Goal: Task Accomplishment & Management: Use online tool/utility

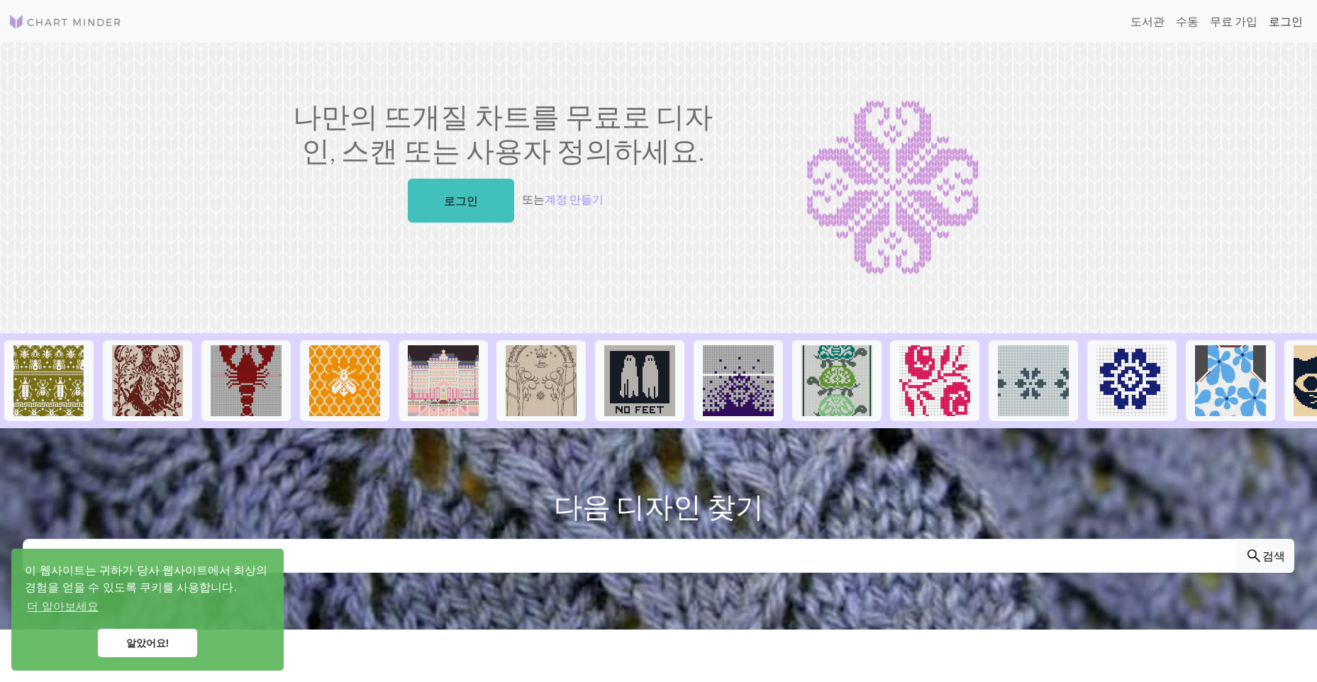
click at [1279, 24] on link "로그인" at bounding box center [1285, 21] width 45 height 28
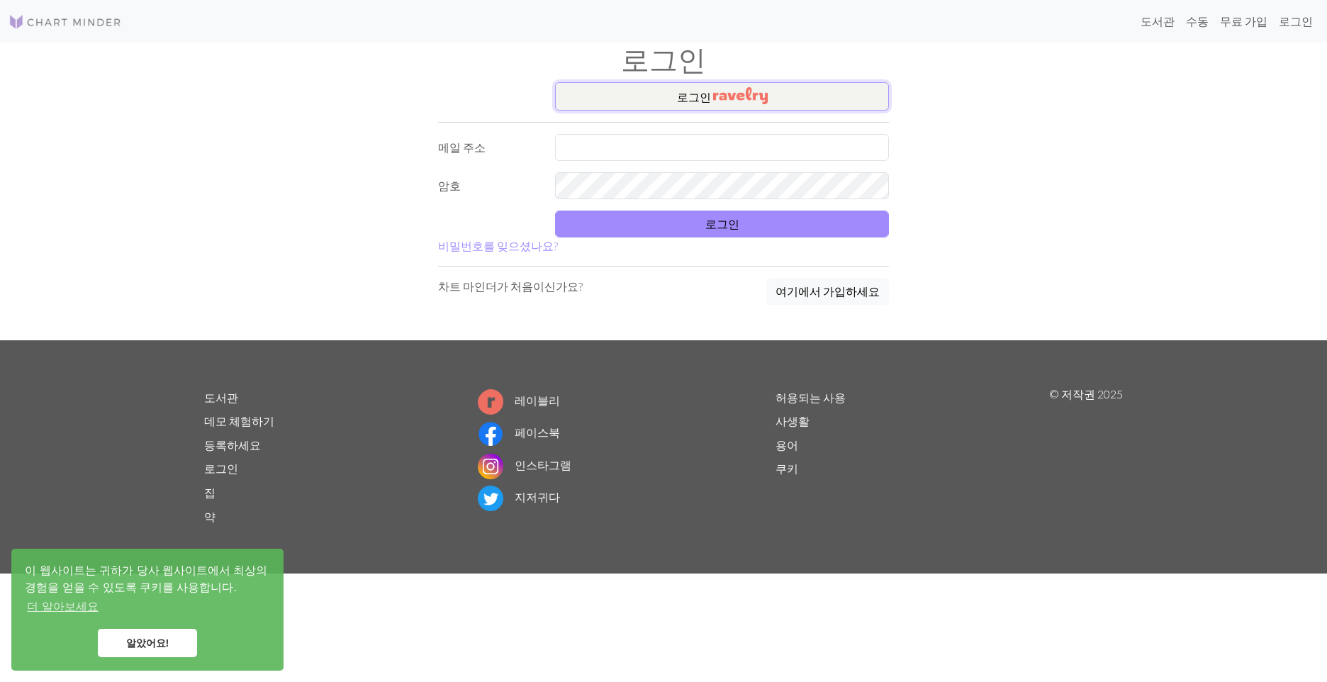
click at [686, 95] on font "로그인" at bounding box center [694, 96] width 34 height 13
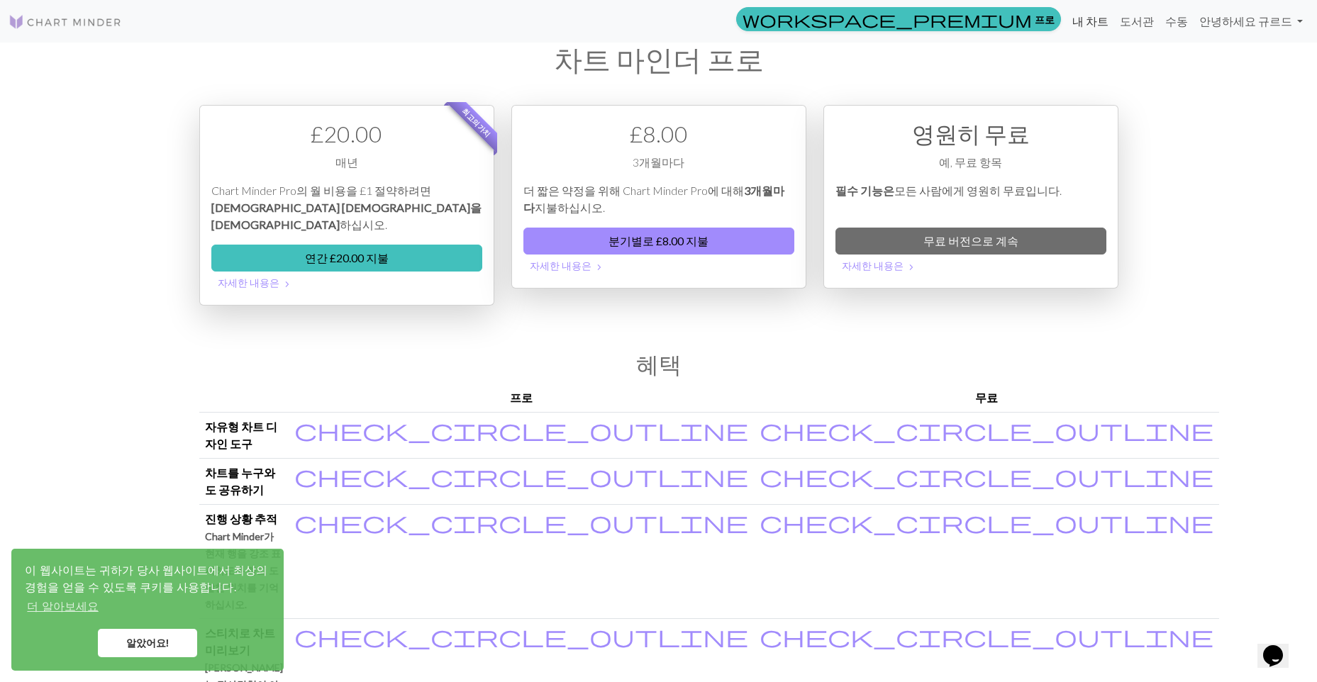
click at [1096, 23] on link "내 차트" at bounding box center [1091, 21] width 48 height 28
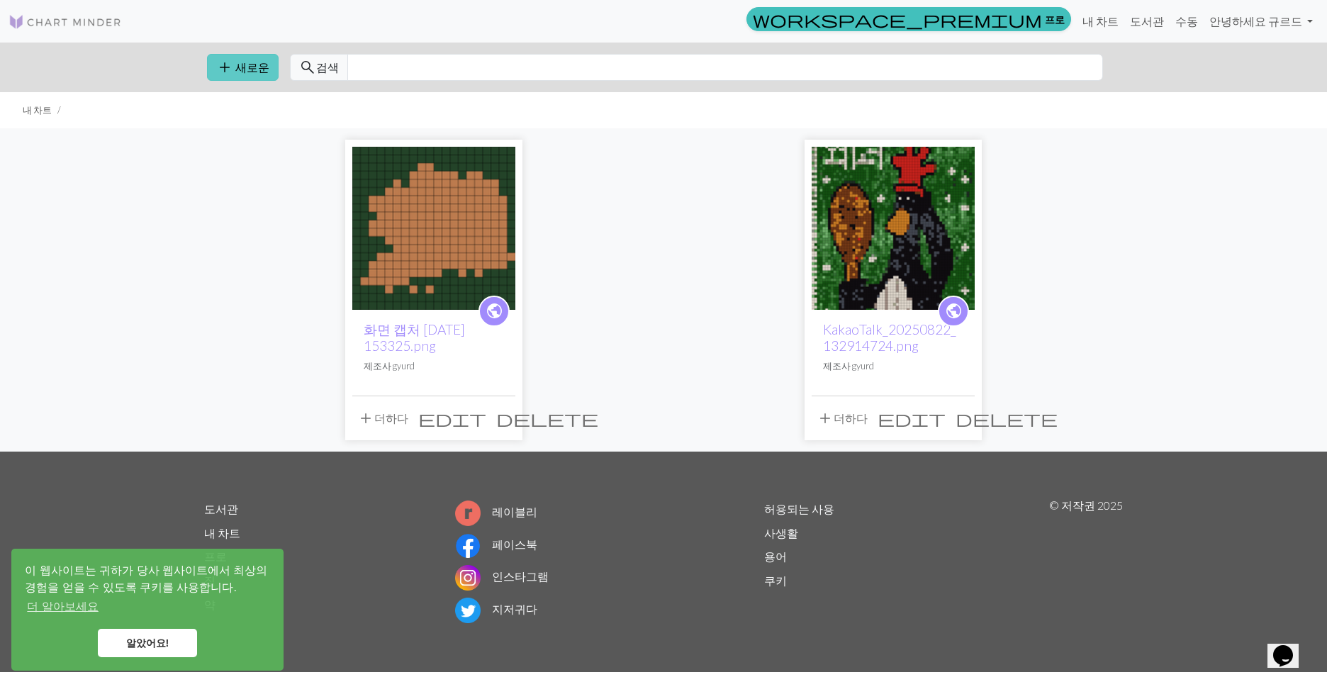
click at [251, 76] on button "add 새로운" at bounding box center [243, 67] width 72 height 27
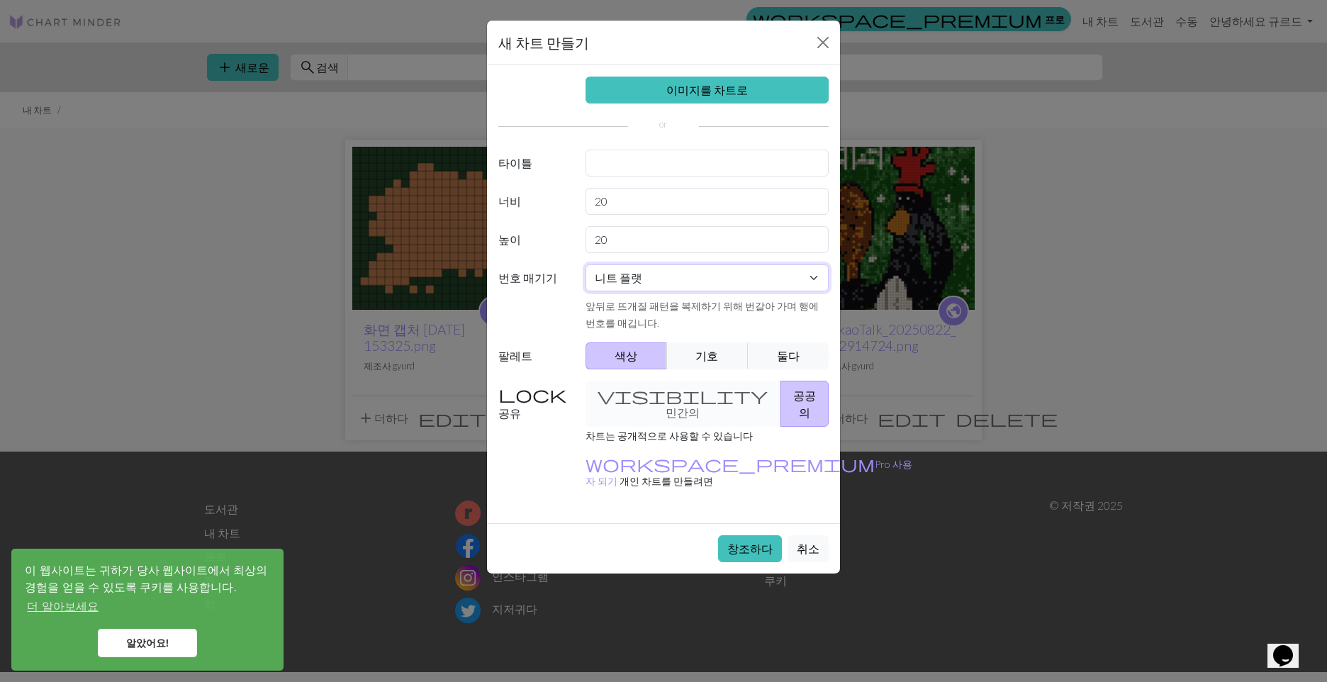
click at [659, 277] on select "니트 플랫 둥글게 뜨개질 레이스 뜨개질 십자수" at bounding box center [708, 277] width 244 height 27
click at [660, 285] on select "니트 플랫 둥글게 뜨개질 레이스 뜨개질 십자수" at bounding box center [708, 277] width 244 height 27
click at [678, 87] on link "이미지를 차트로" at bounding box center [708, 90] width 244 height 27
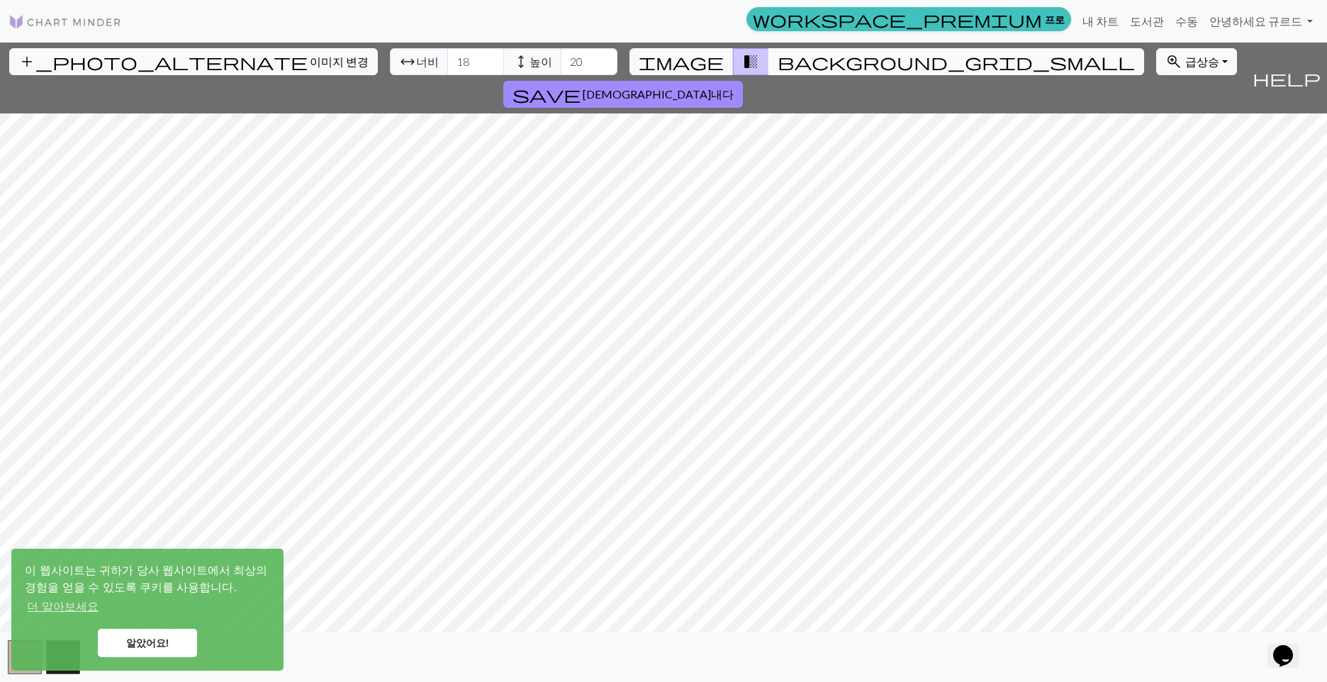
click at [778, 58] on span "background_grid_small" at bounding box center [956, 62] width 357 height 20
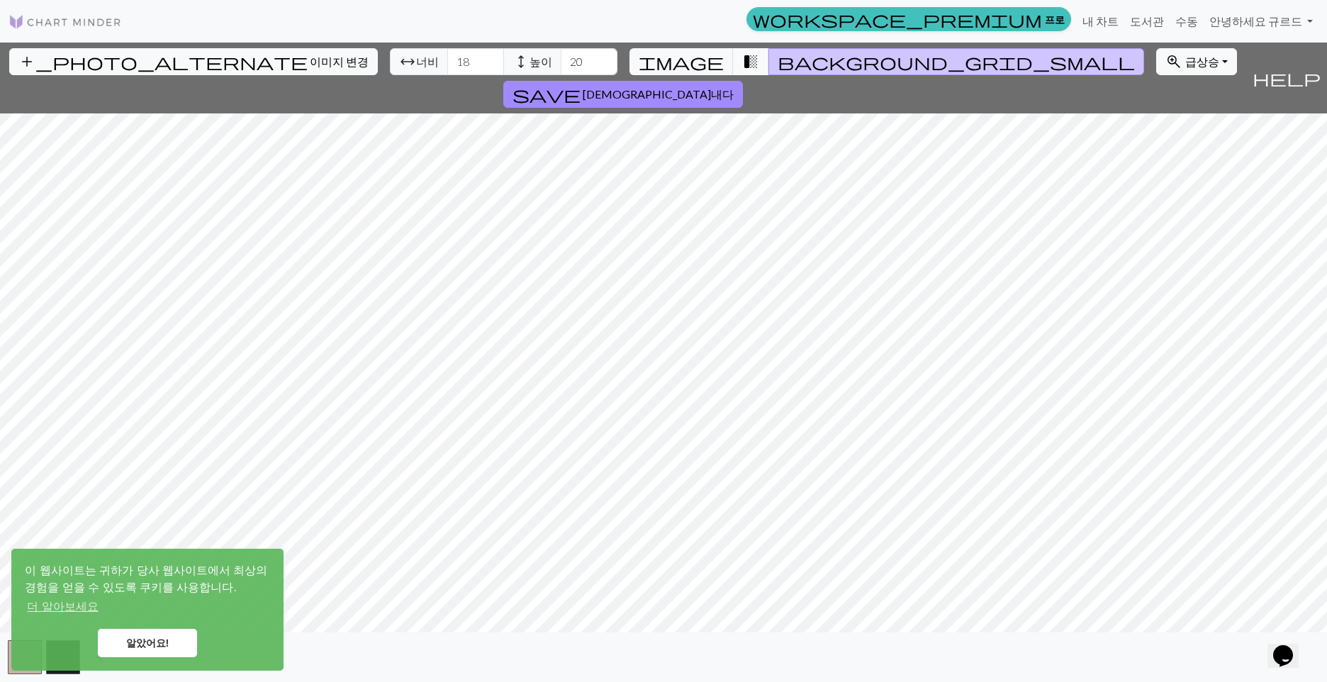
click at [742, 57] on span "transition_fade" at bounding box center [750, 62] width 17 height 20
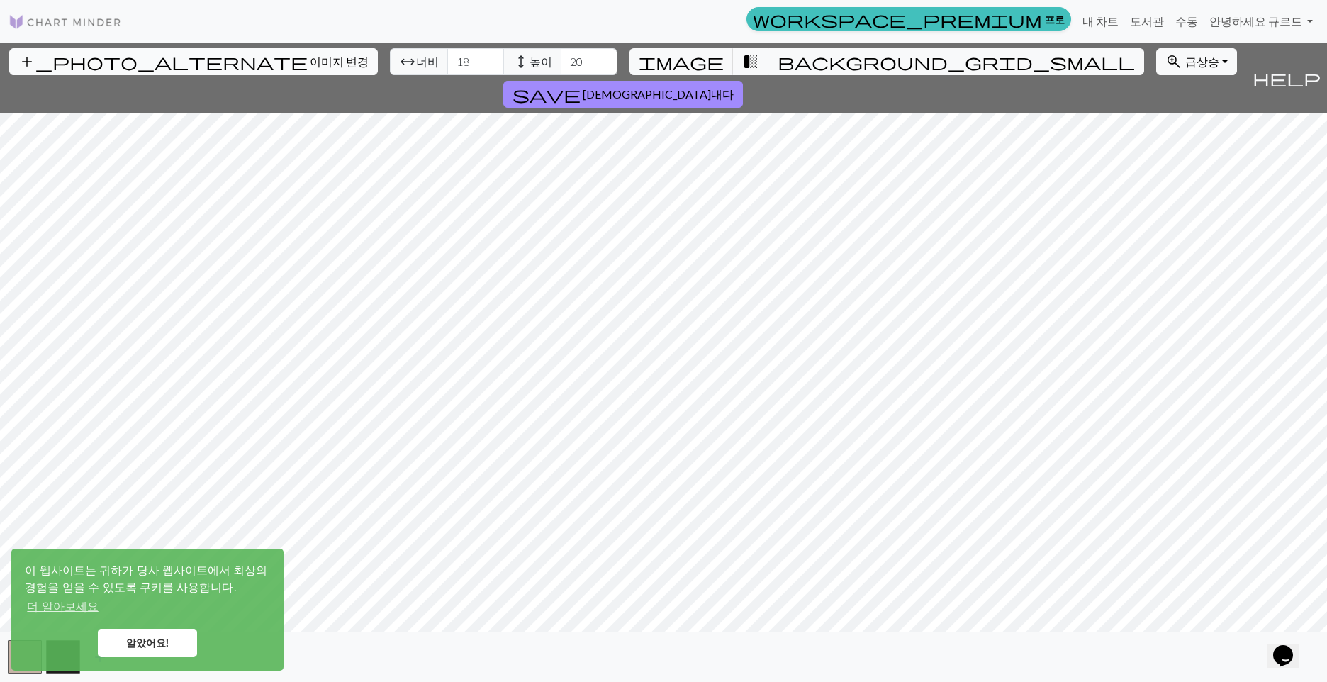
click at [310, 60] on span "이미지 변경" at bounding box center [339, 61] width 59 height 13
click at [743, 81] on button "save 구해내다" at bounding box center [623, 94] width 240 height 27
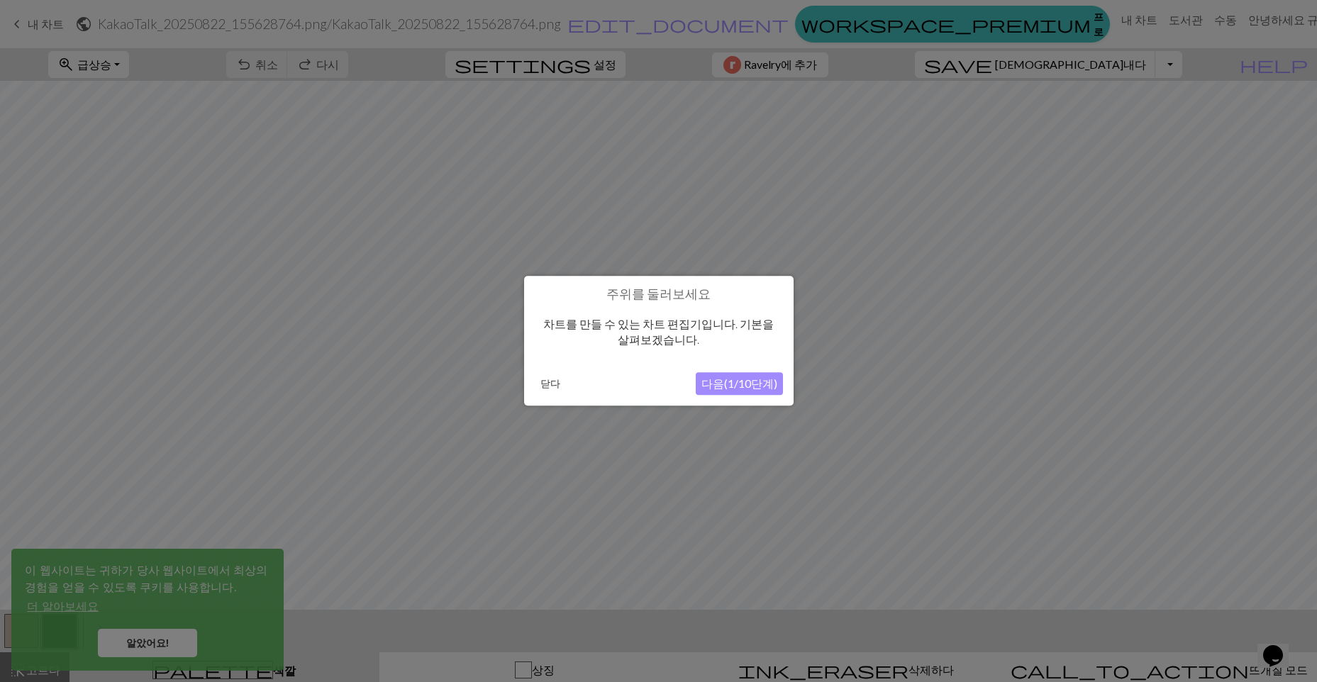
click at [755, 388] on button "다음(1/10단계)" at bounding box center [739, 384] width 87 height 23
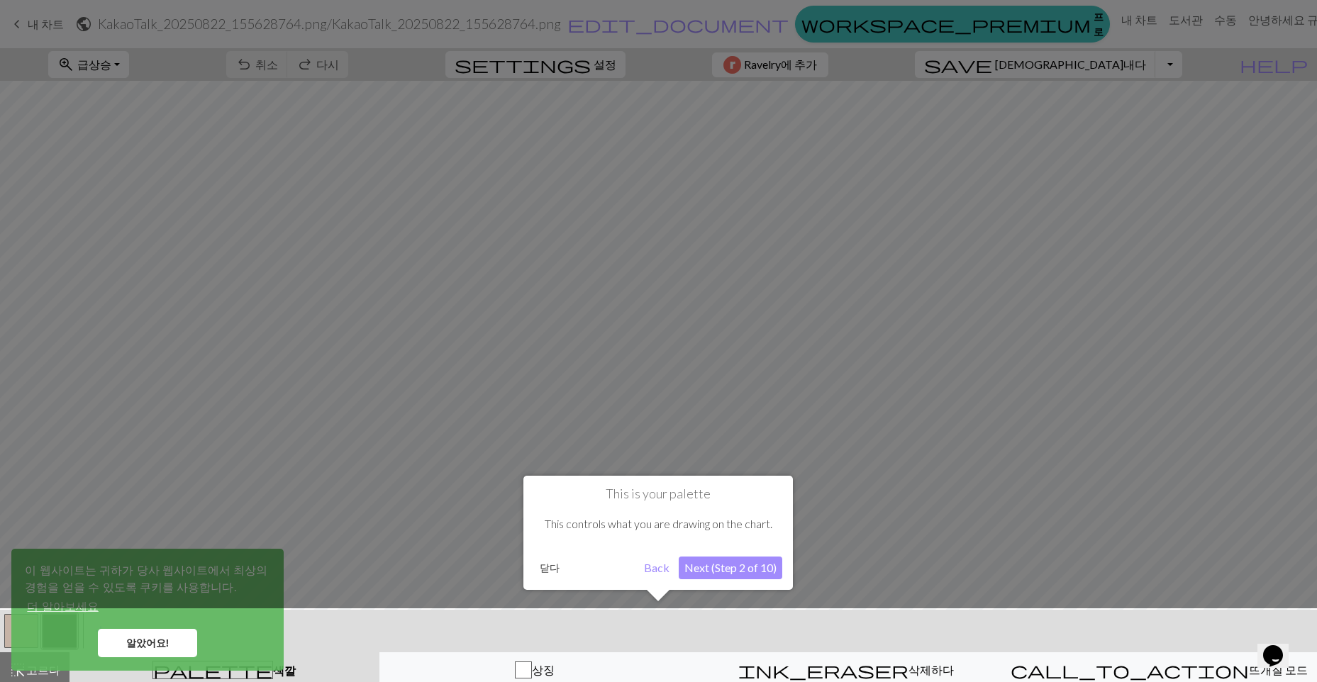
scroll to position [11, 0]
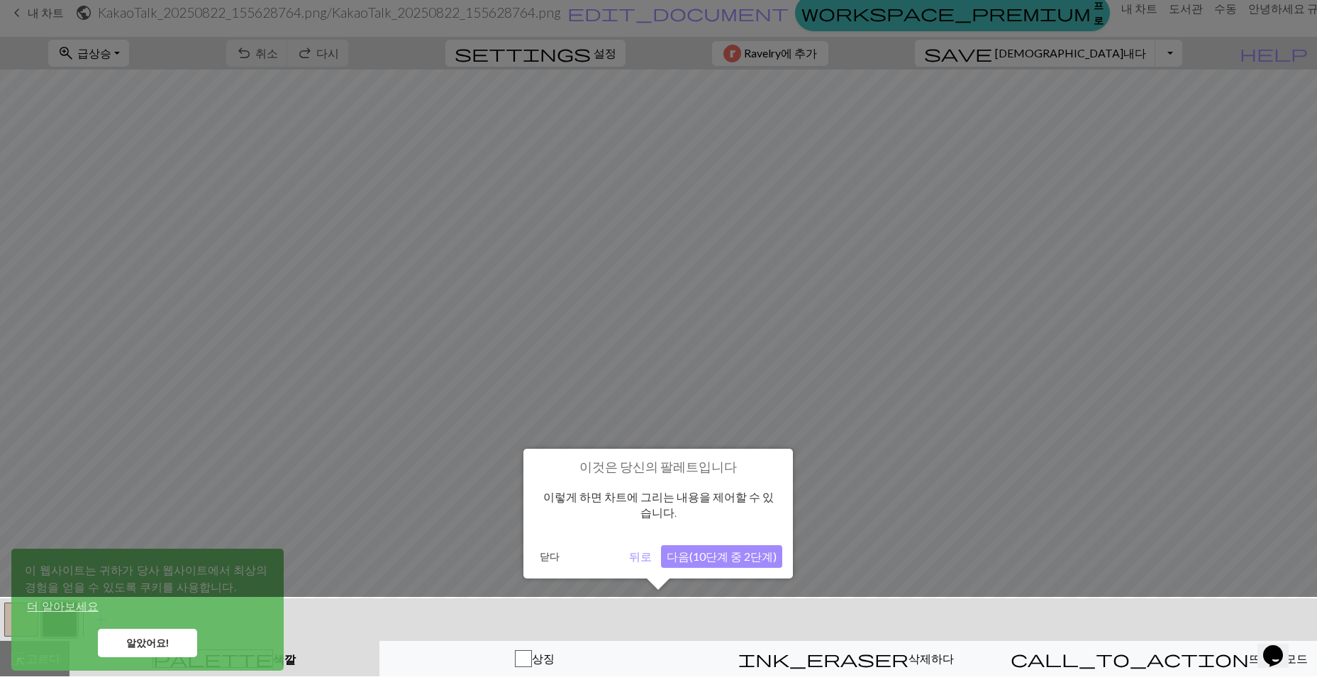
click at [544, 549] on button "닫다" at bounding box center [549, 556] width 31 height 21
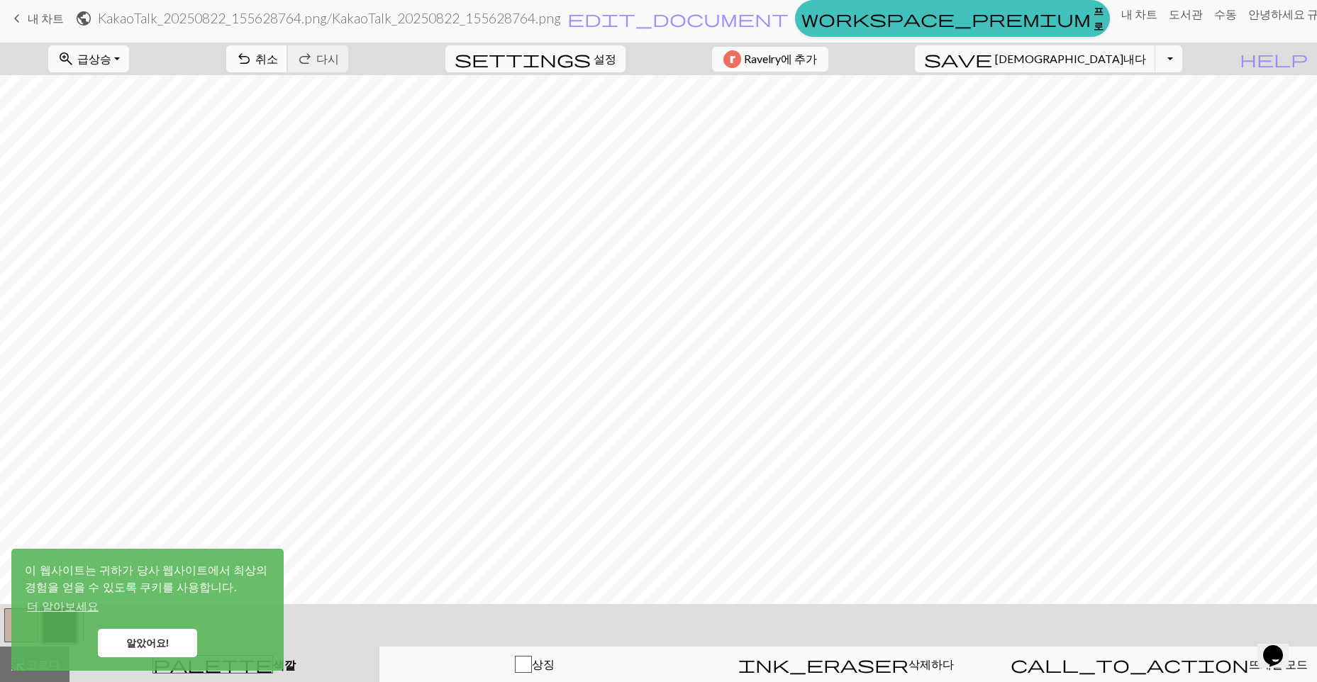
click at [288, 66] on button "undo 취소 Undo" at bounding box center [257, 58] width 62 height 27
click at [354, 66] on div "undo 취소 Undo redo 다시 Redo" at bounding box center [287, 59] width 143 height 33
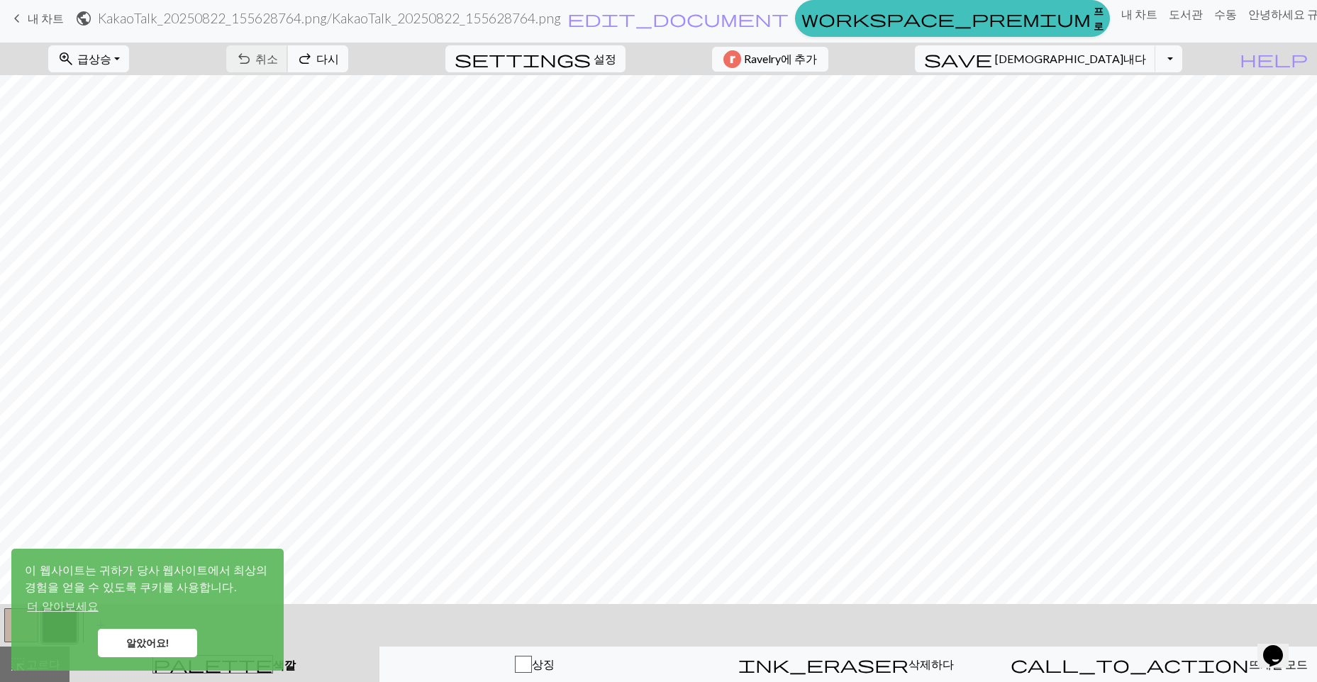
click at [354, 66] on div "undo 취소 Undo redo 다시 Redo" at bounding box center [287, 59] width 143 height 33
click at [50, 14] on span "내 차트" at bounding box center [46, 17] width 36 height 13
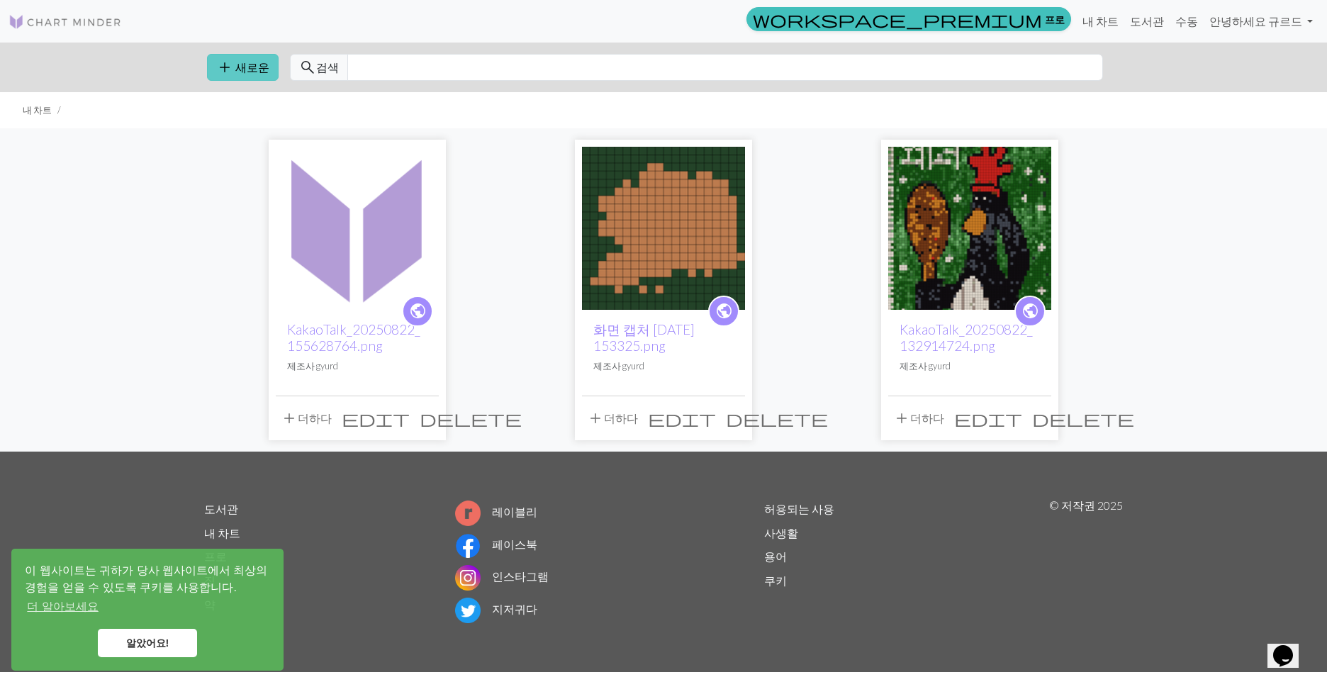
click at [256, 59] on button "add 새로운" at bounding box center [243, 67] width 72 height 27
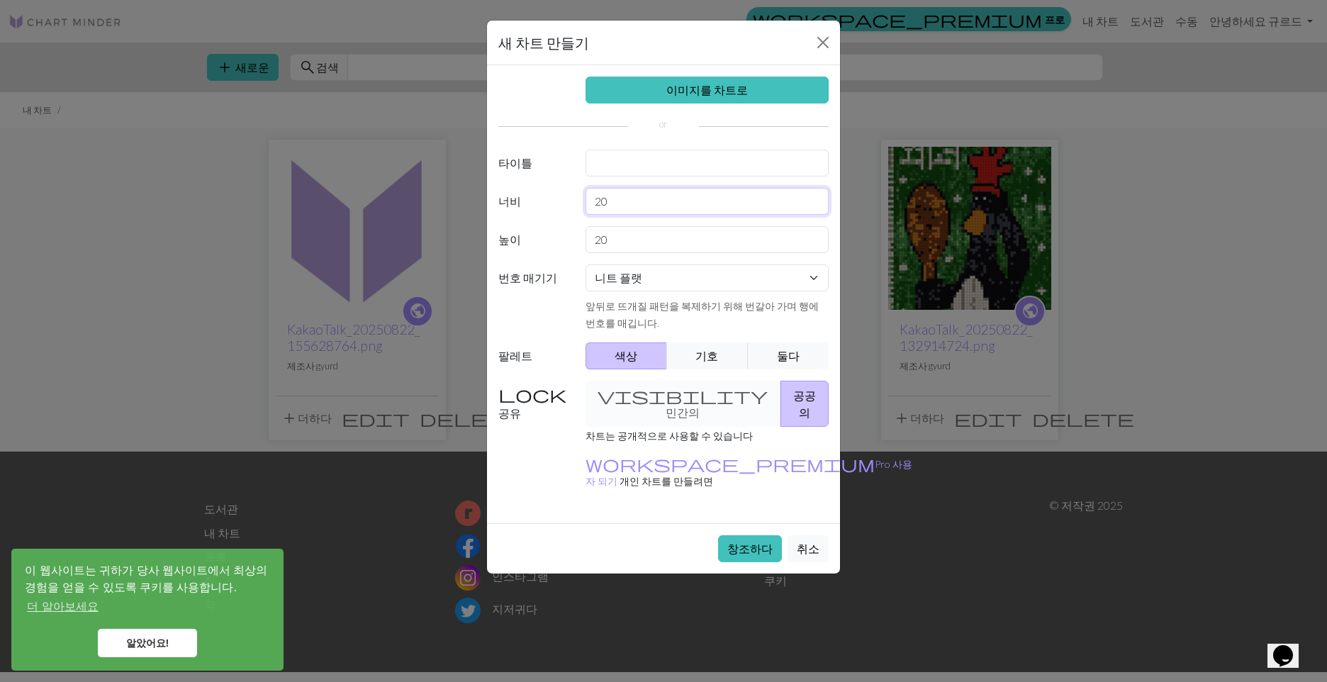
drag, startPoint x: 625, startPoint y: 201, endPoint x: 528, endPoint y: 201, distance: 97.9
click at [528, 201] on div "너비 20" at bounding box center [663, 201] width 347 height 27
click at [635, 279] on select "니트 플랫 둥글게 뜨개질 레이스 뜨개질 십자수" at bounding box center [708, 277] width 244 height 27
click at [605, 207] on input "20" at bounding box center [708, 201] width 244 height 27
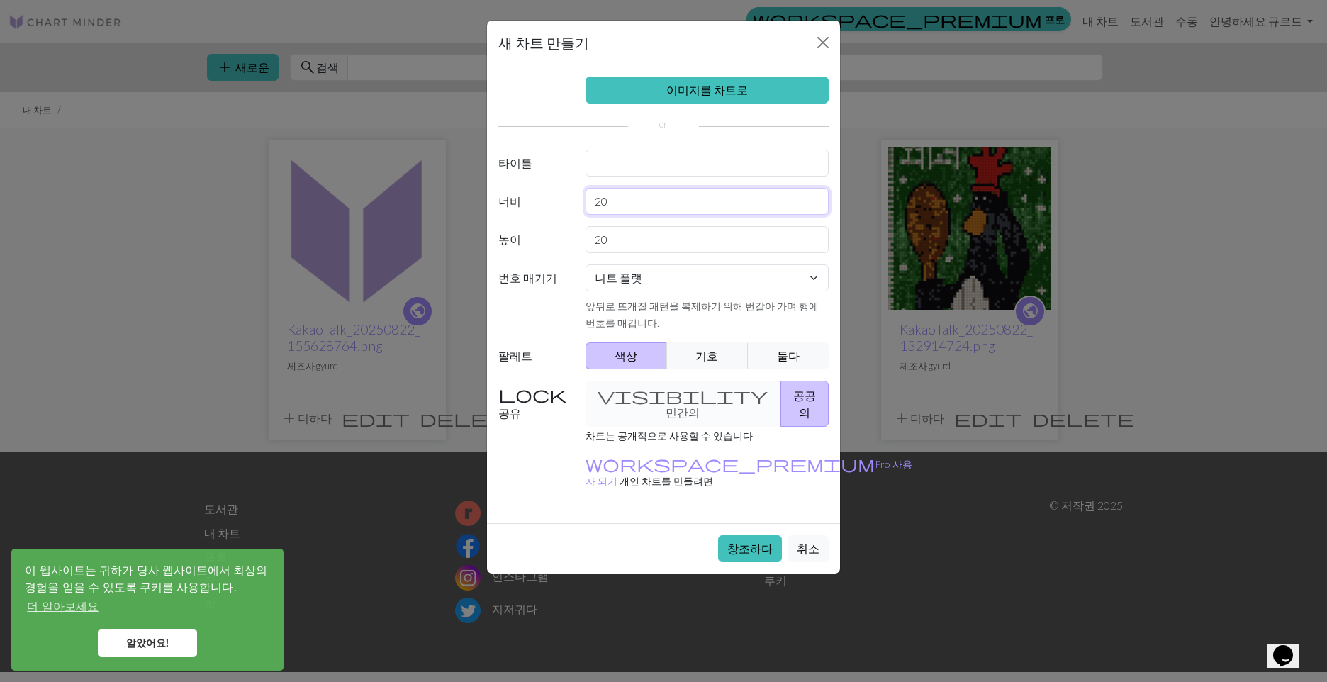
drag, startPoint x: 623, startPoint y: 202, endPoint x: 557, endPoint y: 196, distance: 66.9
click at [557, 196] on div "너비 20" at bounding box center [663, 201] width 347 height 27
type input "0"
type input "102"
drag, startPoint x: 737, startPoint y: 236, endPoint x: 557, endPoint y: 227, distance: 180.4
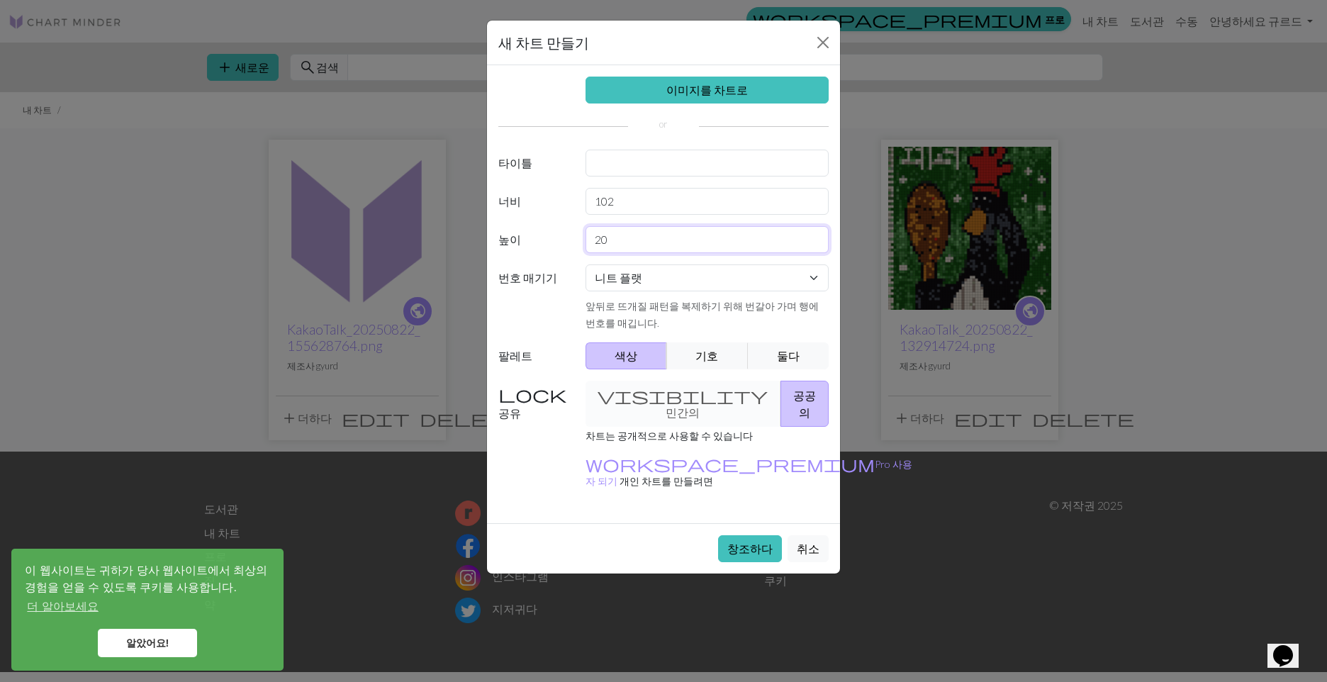
click at [534, 226] on div "높이 20" at bounding box center [663, 239] width 347 height 27
type input "102"
click at [741, 535] on button "창조하다" at bounding box center [750, 548] width 64 height 27
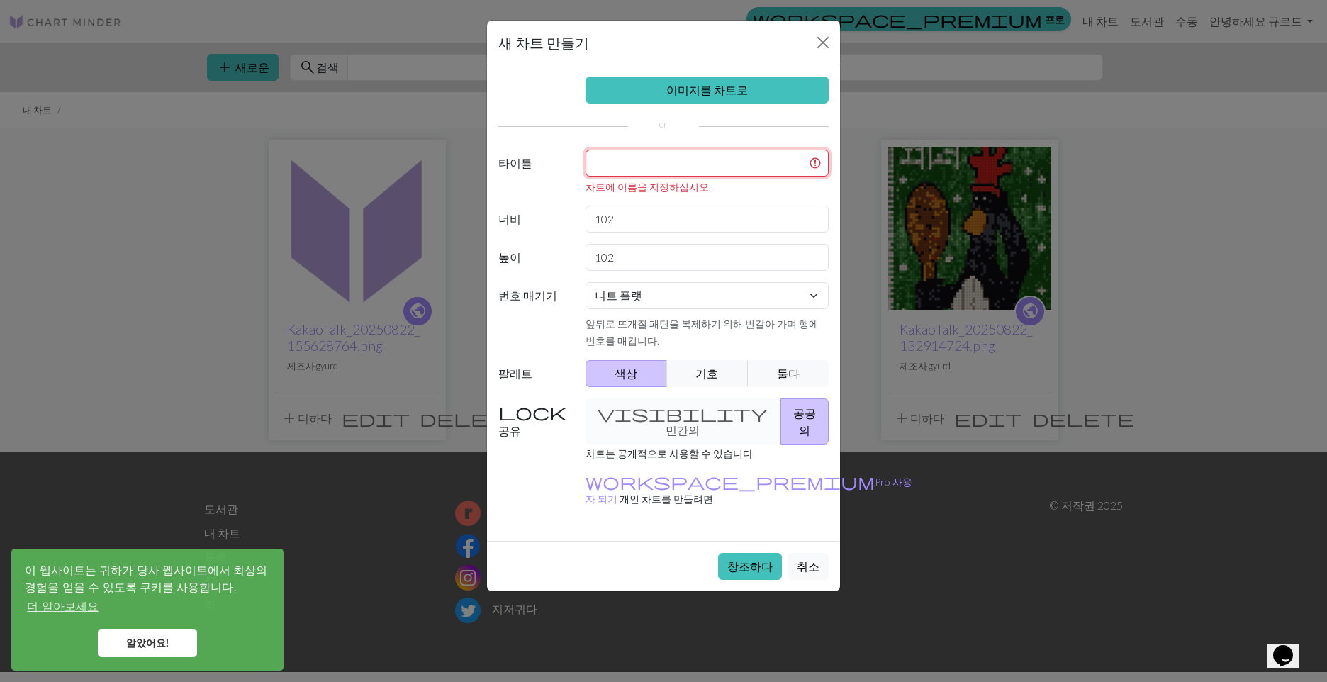
click at [696, 172] on input "text" at bounding box center [708, 163] width 244 height 27
click at [699, 169] on input "text" at bounding box center [708, 163] width 244 height 27
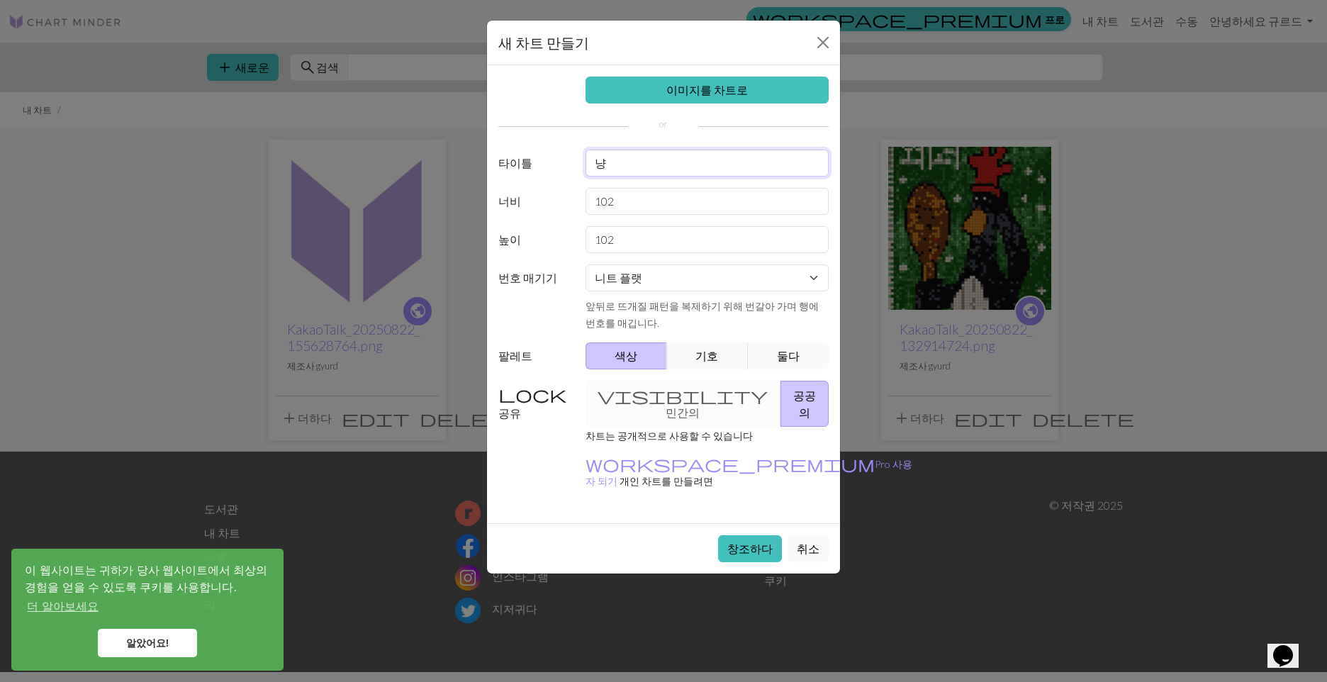
type input "냥"
click at [740, 535] on button "창조하다" at bounding box center [750, 548] width 64 height 27
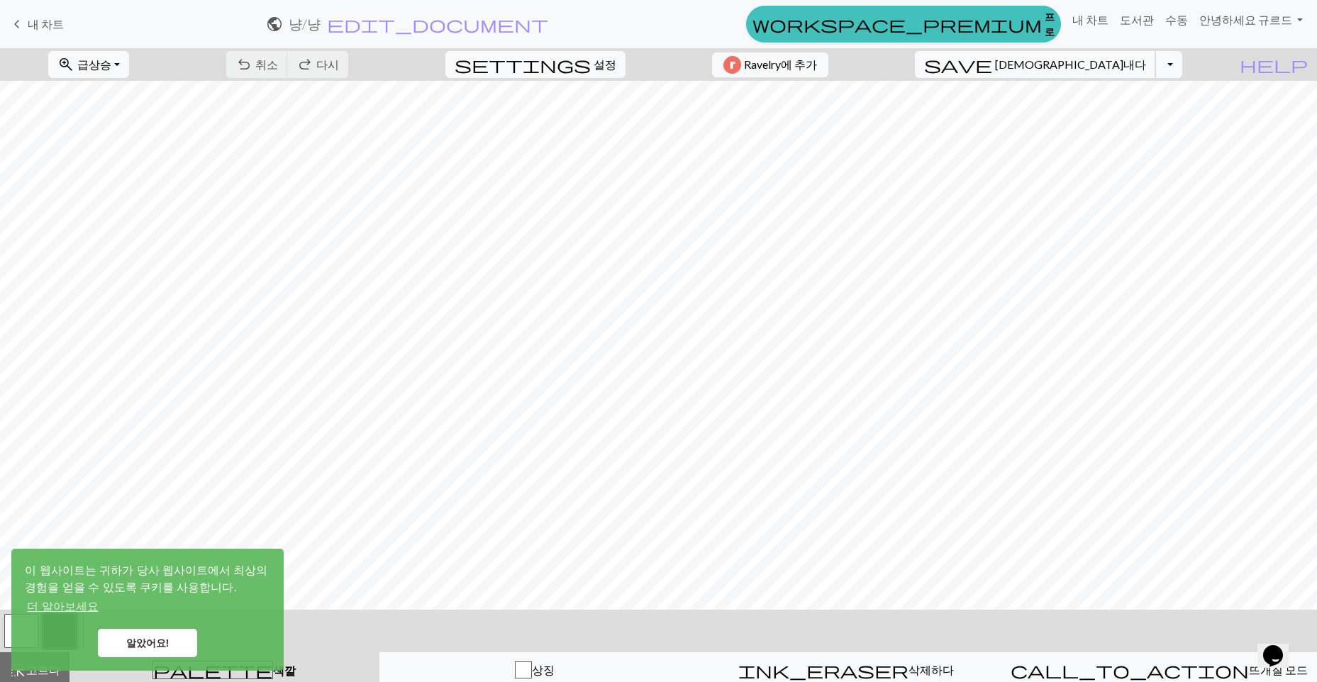
click at [1143, 77] on button "save 구해내다 Save" at bounding box center [1035, 64] width 241 height 27
click at [1182, 68] on button "드롭다운 토글" at bounding box center [1168, 64] width 27 height 27
click at [1135, 102] on font "복사본 저장" at bounding box center [1140, 95] width 59 height 13
click at [1182, 70] on button "드롭다운 토글" at bounding box center [1168, 64] width 27 height 27
click at [1020, 121] on font "다운로드" at bounding box center [997, 117] width 45 height 13
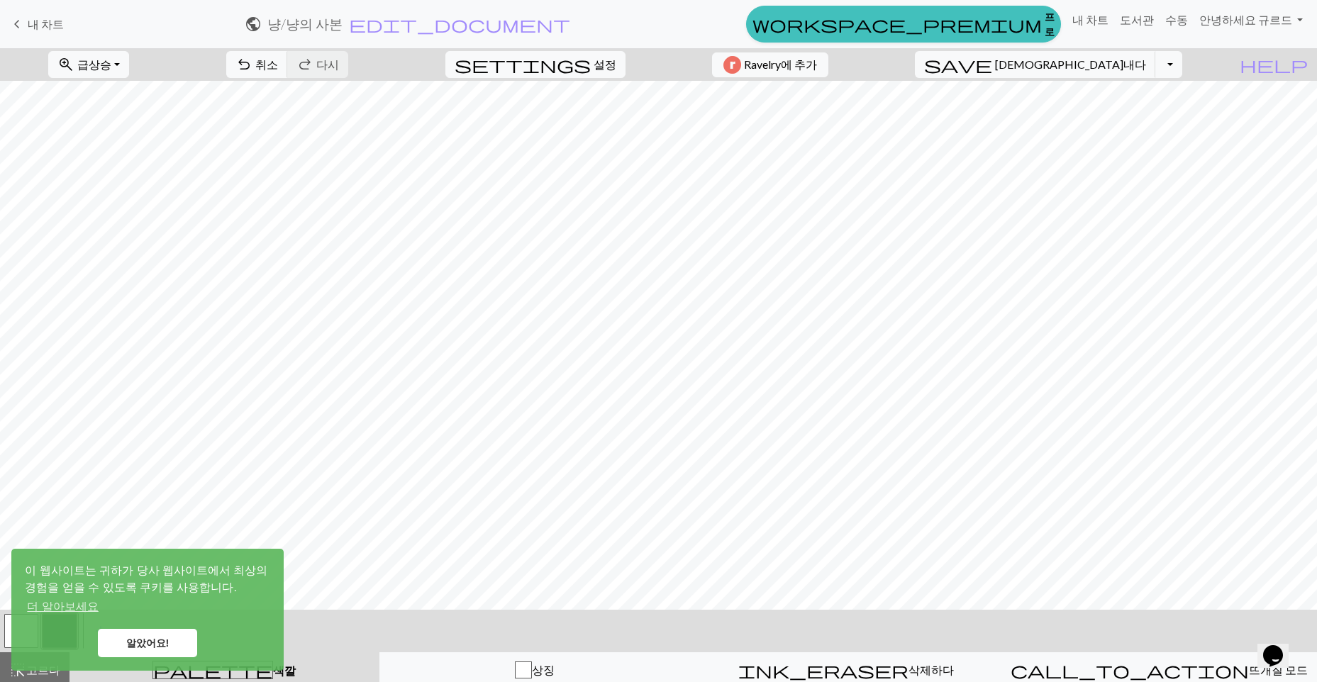
click at [171, 647] on link "알았어요!" at bounding box center [147, 643] width 99 height 28
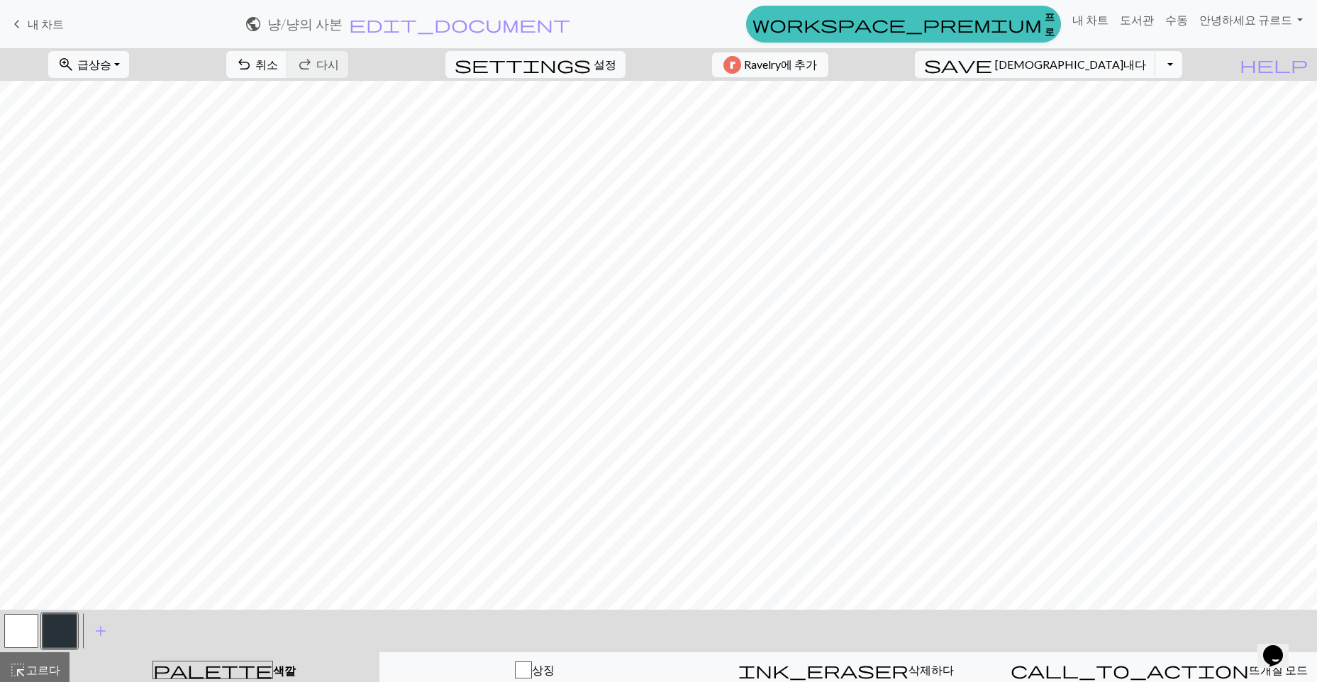
click at [1182, 68] on button "드롭다운 토글" at bounding box center [1168, 64] width 27 height 27
click at [1020, 122] on font "다운로드" at bounding box center [997, 117] width 45 height 13
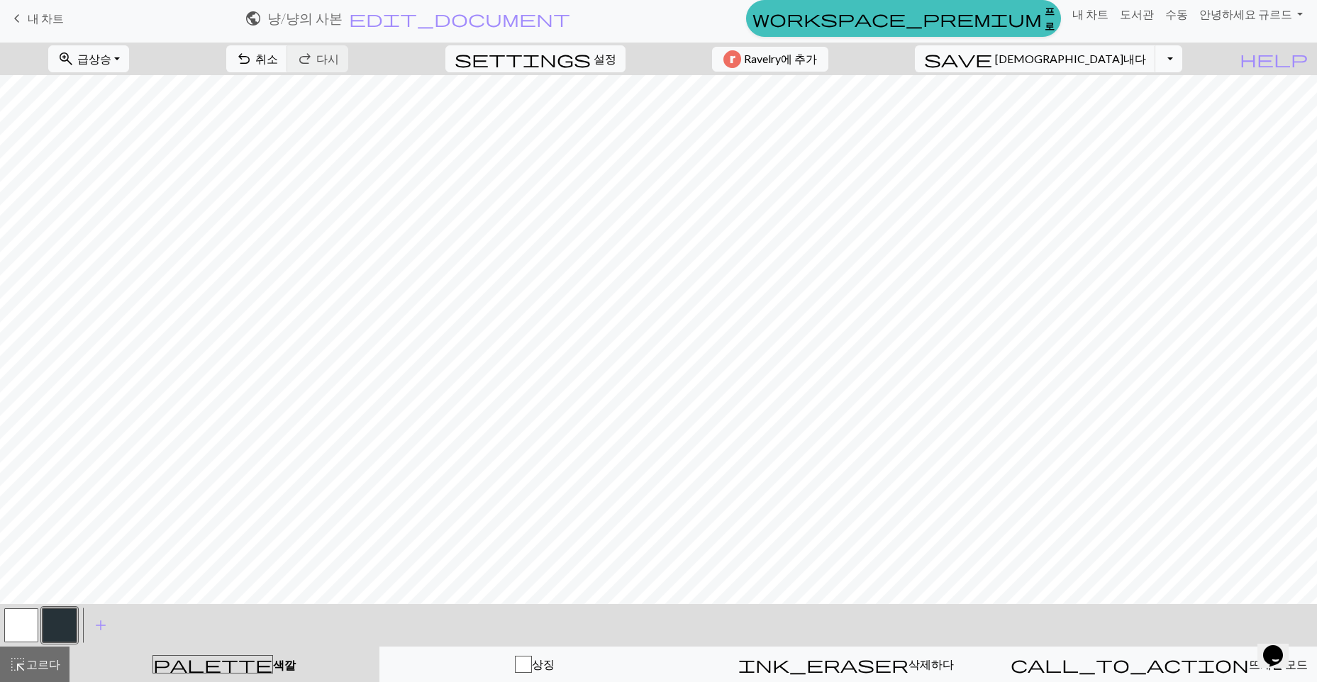
click at [1181, 63] on button "드롭다운 토글" at bounding box center [1168, 58] width 27 height 27
click at [1166, 90] on font "복사본 저장" at bounding box center [1140, 89] width 59 height 13
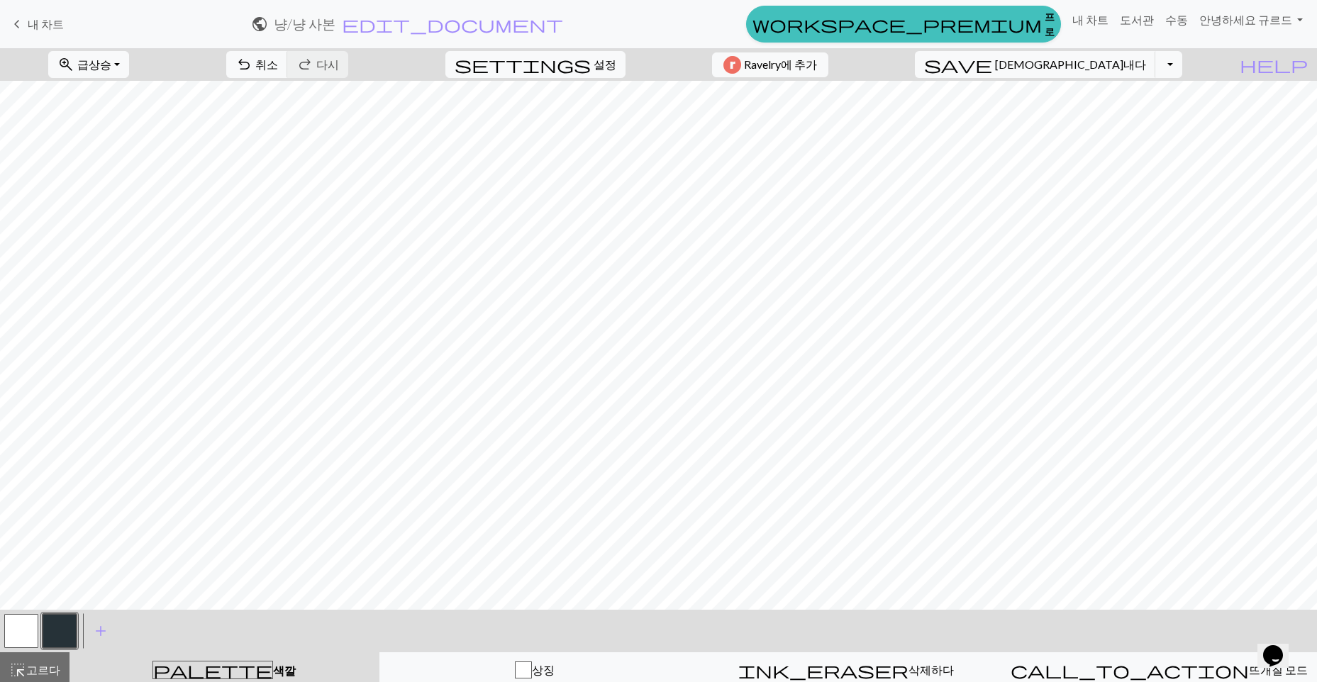
click at [1193, 72] on div "save 구해내다 Save 드롭다운 토글 file_copy Save a copy save_alt Download" at bounding box center [1048, 64] width 289 height 33
click at [1182, 73] on button "드롭다운 토글" at bounding box center [1168, 64] width 27 height 27
click at [1020, 125] on font "다운로드" at bounding box center [997, 117] width 45 height 13
click at [670, 34] on div "다운로드가 준비 중입니다..." at bounding box center [659, 30] width 160 height 52
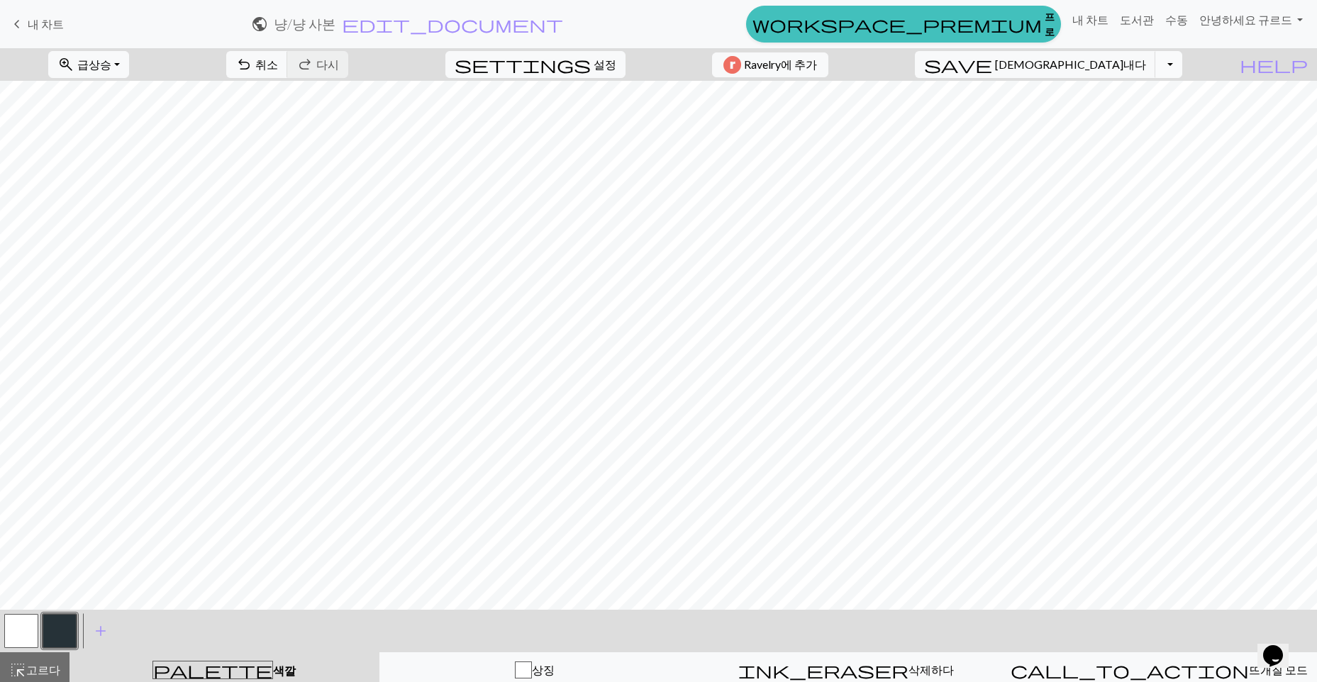
click at [1182, 68] on button "드롭다운 토글" at bounding box center [1168, 64] width 27 height 27
click at [1020, 122] on font "다운로드" at bounding box center [997, 117] width 45 height 13
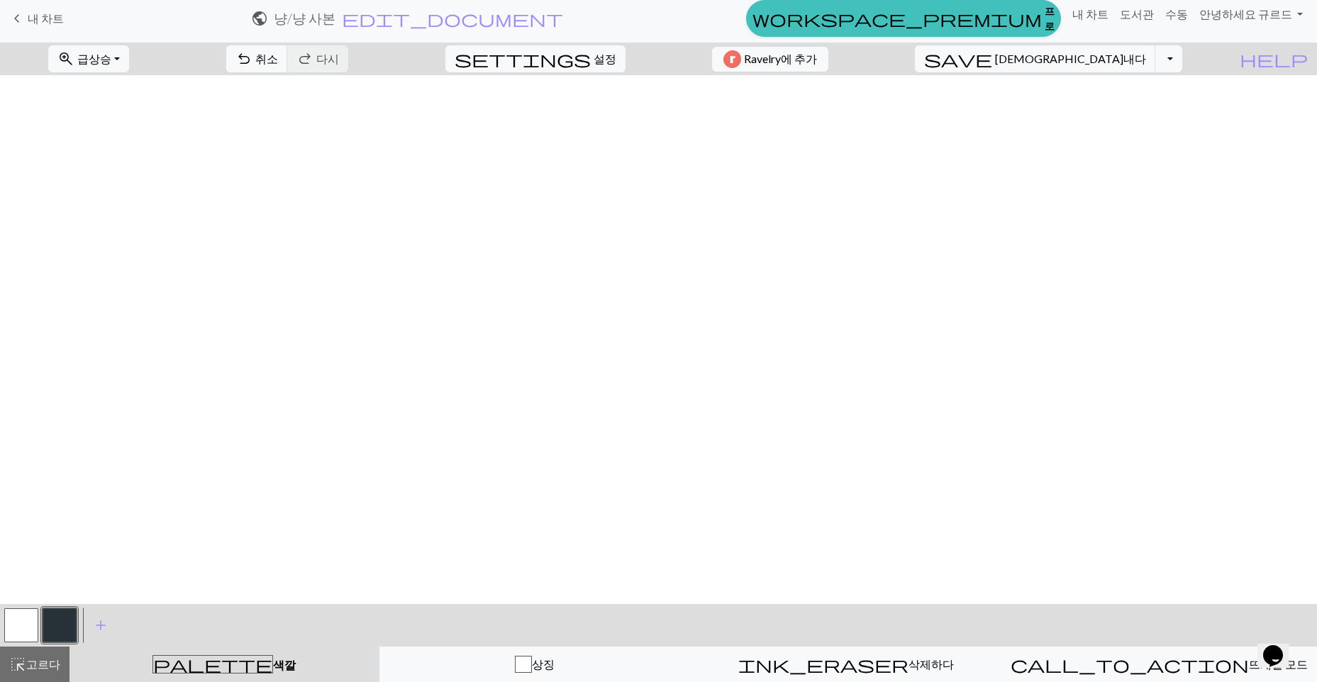
scroll to position [0, 0]
click at [1182, 59] on button "드롭다운 토글" at bounding box center [1168, 58] width 27 height 27
click at [1138, 104] on button "save_alt 다운로드" at bounding box center [1064, 112] width 235 height 23
click at [1182, 57] on button "드롭다운 토글" at bounding box center [1168, 58] width 27 height 27
click at [1169, 82] on button "file_copy 복사본 저장" at bounding box center [1064, 90] width 235 height 23
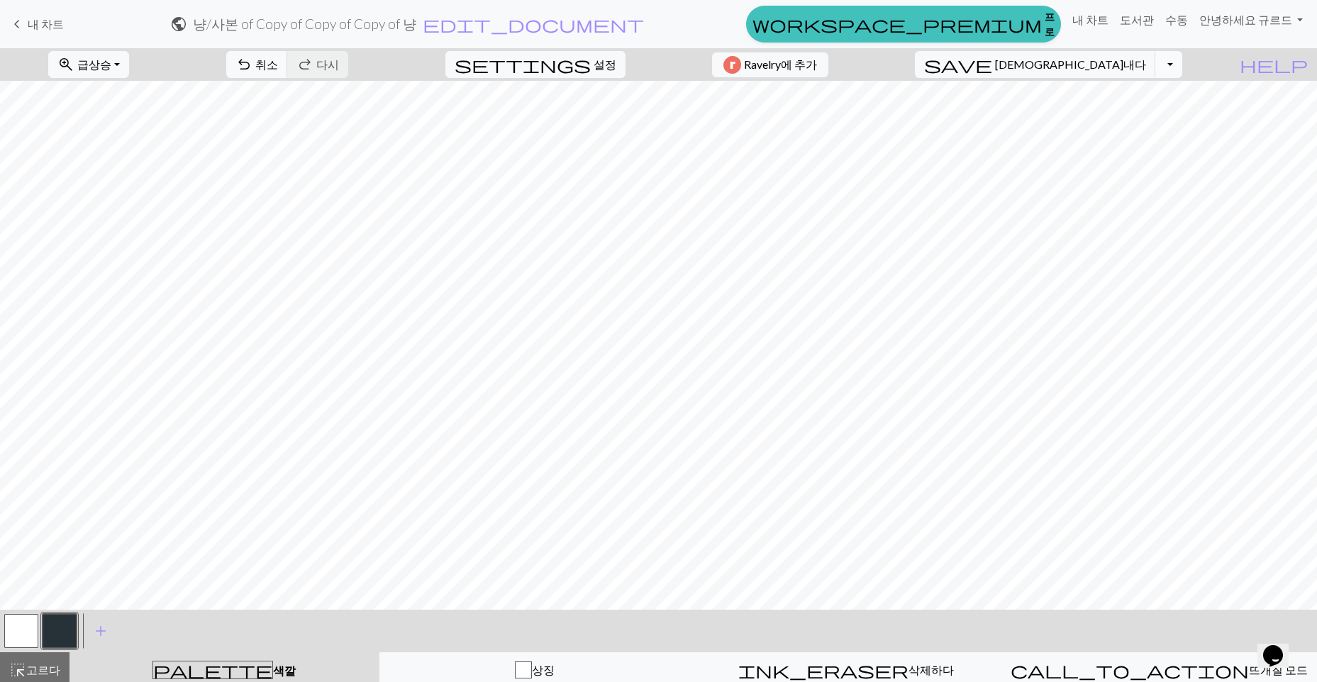
click at [1182, 74] on button "드롭다운 토글" at bounding box center [1168, 64] width 27 height 27
click at [1020, 123] on font "다운로드" at bounding box center [997, 117] width 45 height 13
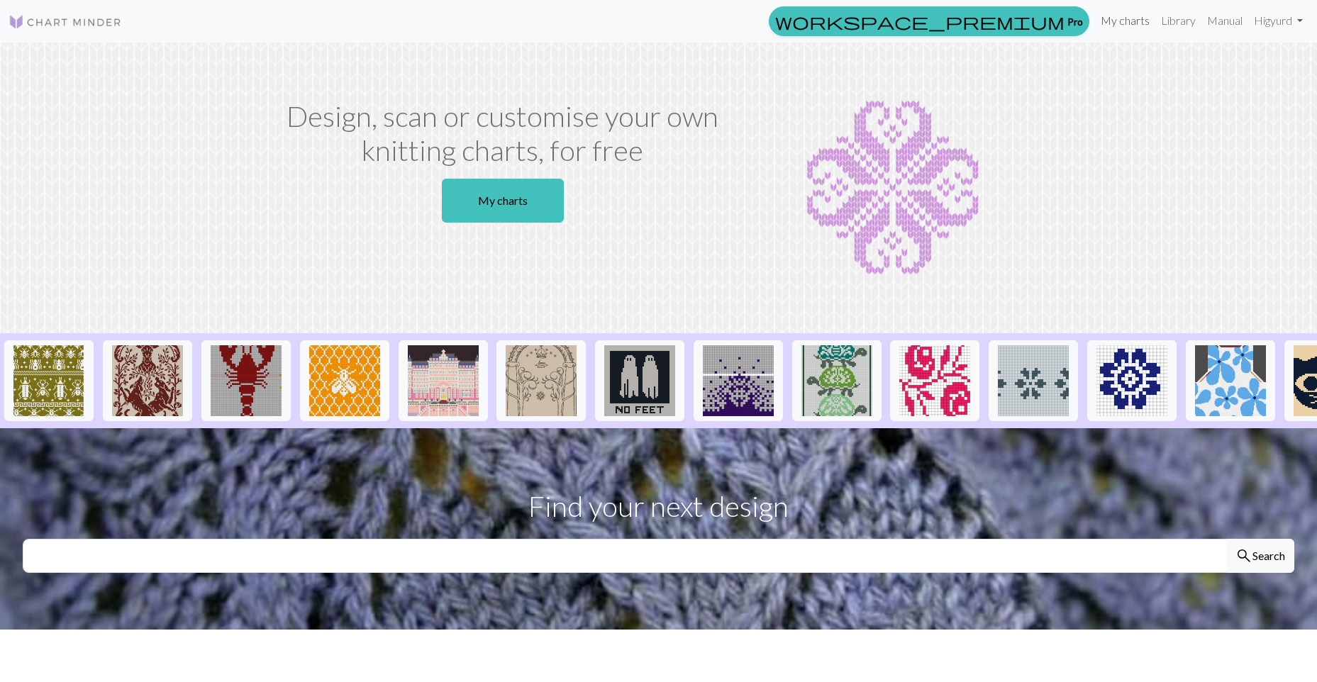
click at [1119, 21] on link "My charts" at bounding box center [1125, 20] width 60 height 28
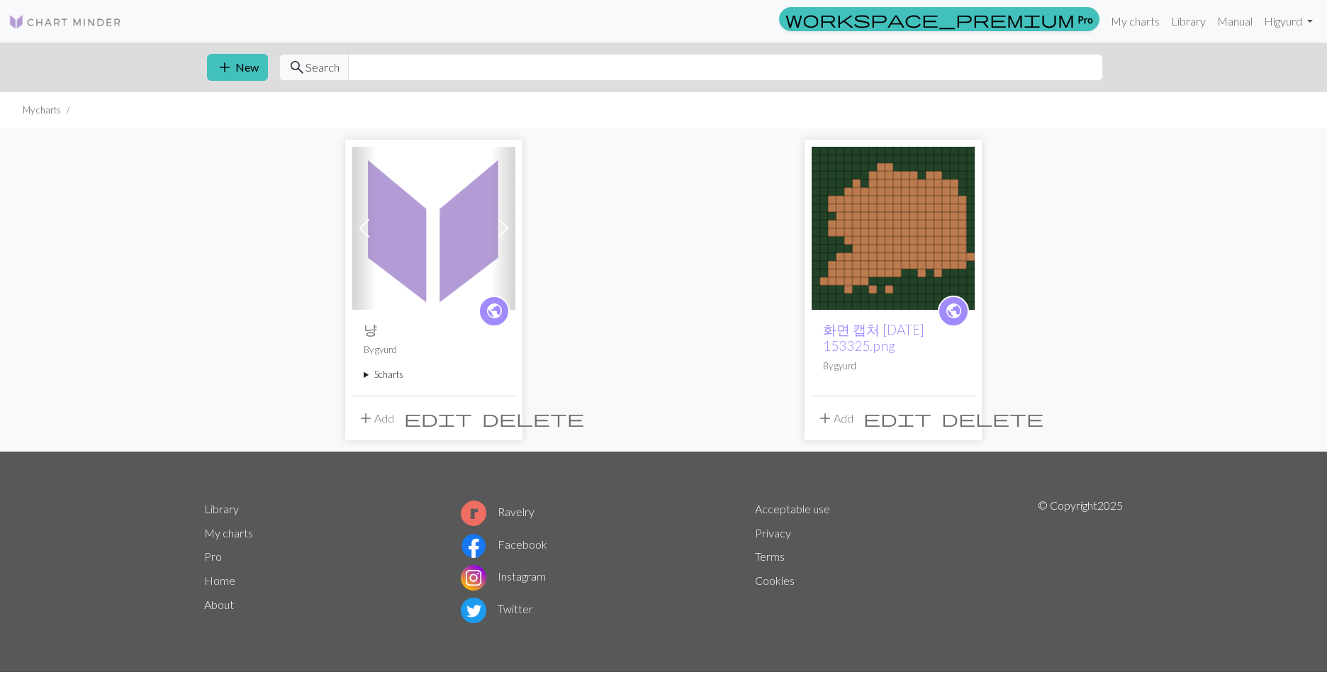
click at [481, 208] on img at bounding box center [433, 228] width 163 height 163
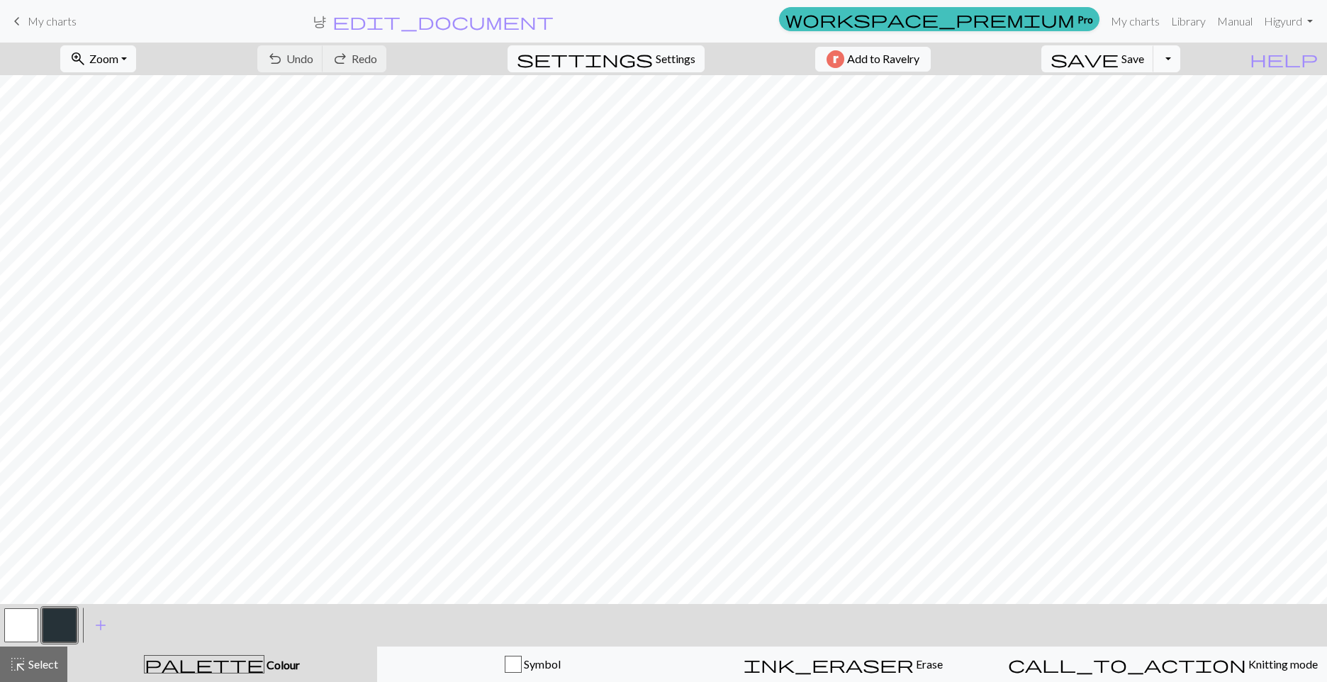
click at [1181, 63] on button "Toggle Dropdown" at bounding box center [1167, 58] width 27 height 27
click at [1145, 112] on button "save_alt Download" at bounding box center [1063, 112] width 234 height 23
click at [313, 52] on span "Undo" at bounding box center [299, 58] width 27 height 13
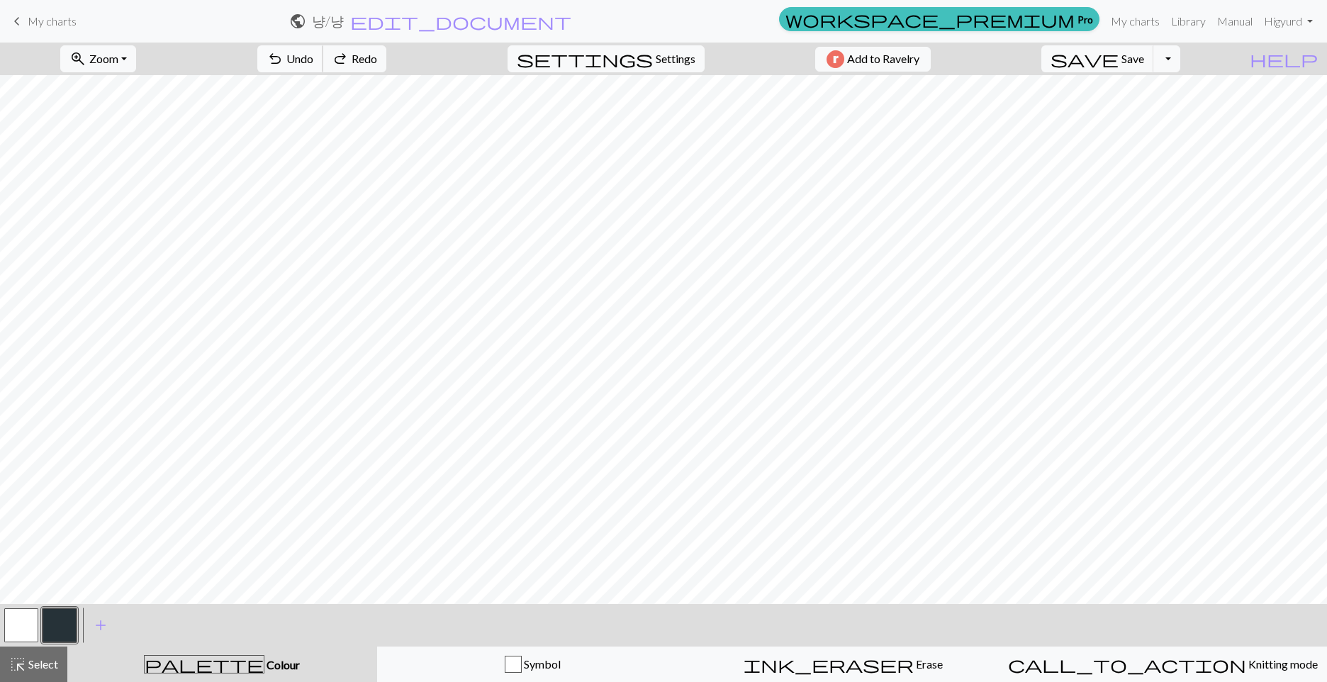
click at [313, 52] on span "Undo" at bounding box center [299, 58] width 27 height 13
drag, startPoint x: 367, startPoint y: 52, endPoint x: 394, endPoint y: 71, distance: 32.5
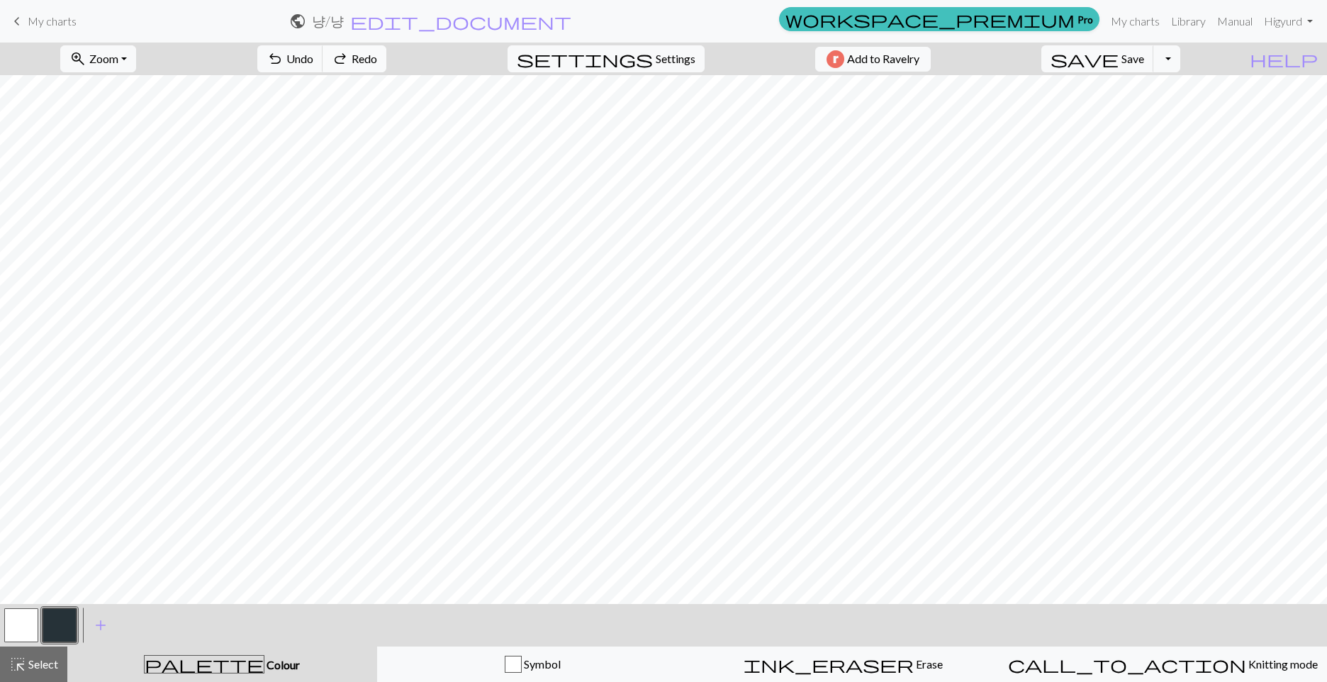
click at [313, 52] on span "Undo" at bounding box center [299, 58] width 27 height 13
click at [1181, 60] on button "Toggle Dropdown" at bounding box center [1167, 58] width 27 height 27
click at [1147, 106] on button "save_alt Download" at bounding box center [1063, 112] width 234 height 23
